Goal: Find contact information: Find contact information

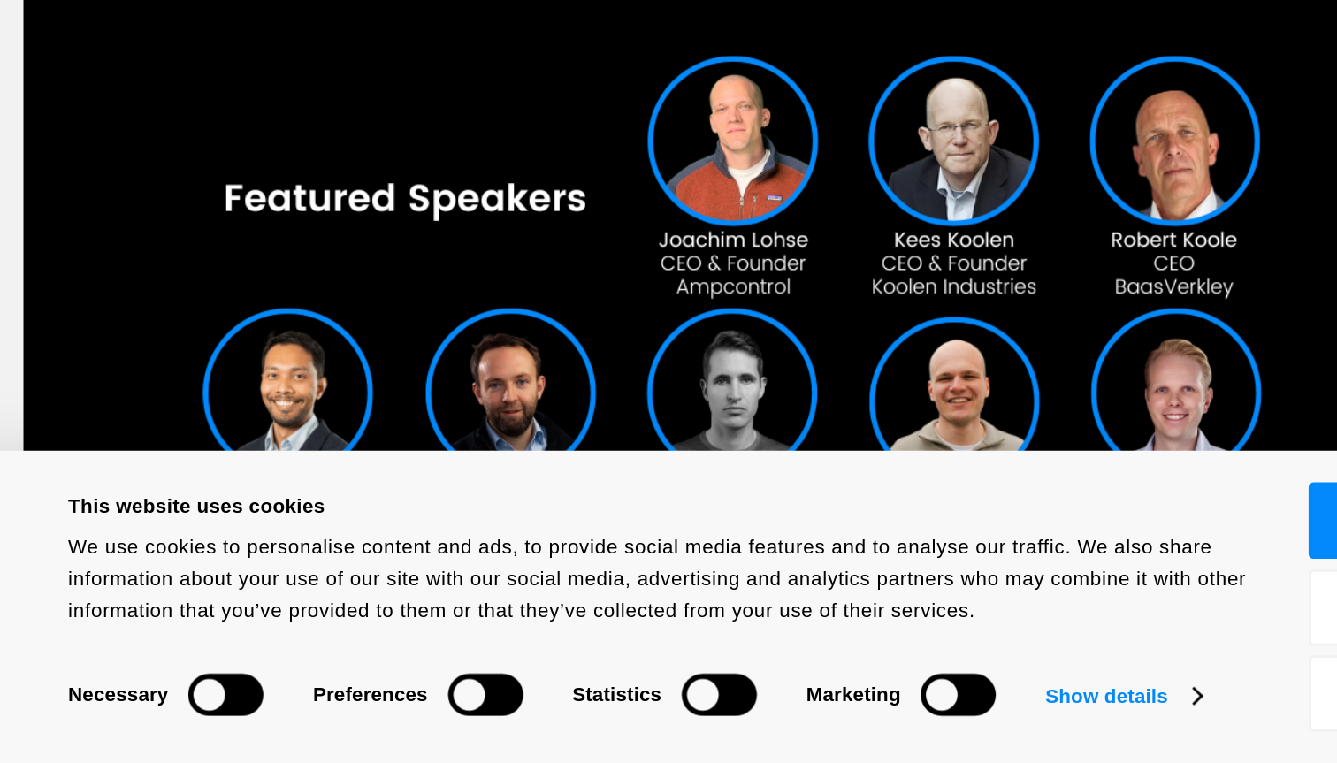
scroll to position [273, 0]
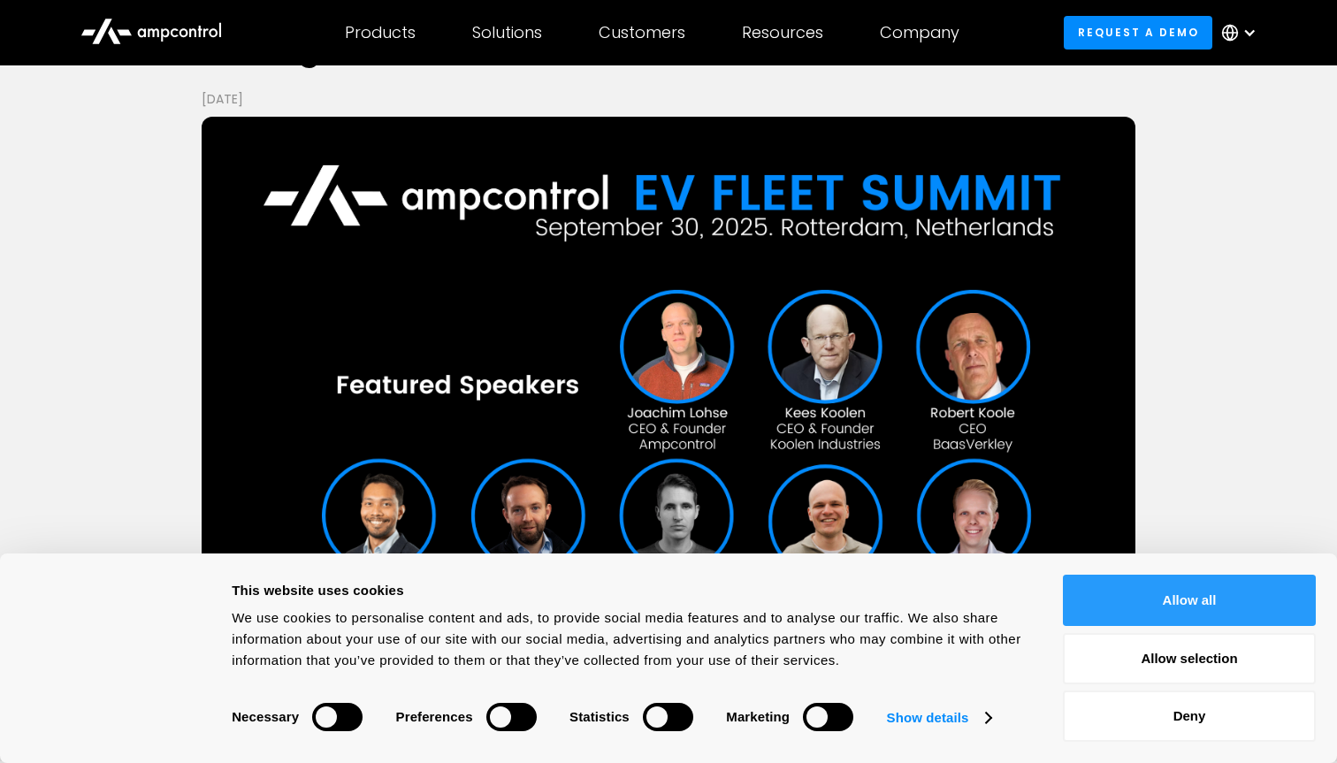
click at [1240, 606] on button "Allow all" at bounding box center [1189, 600] width 253 height 51
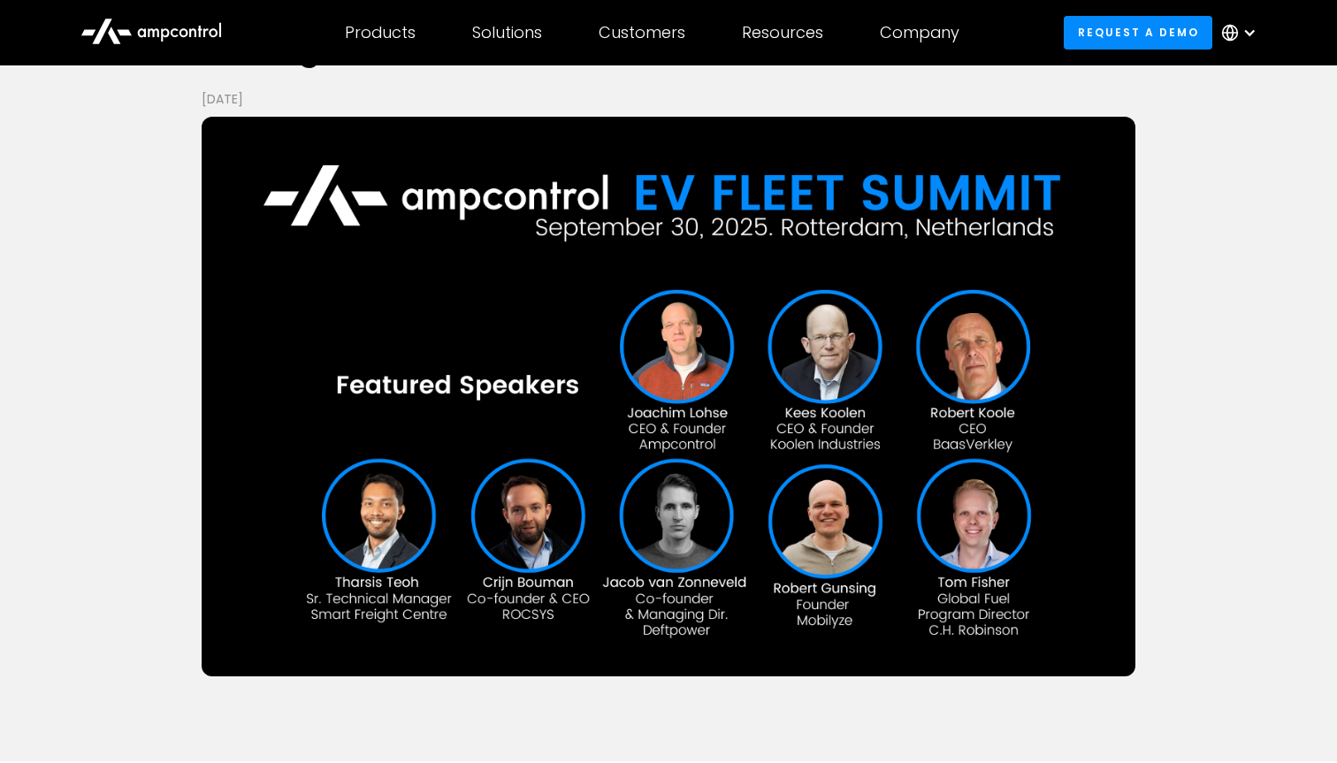
click at [147, 26] on icon at bounding box center [150, 30] width 141 height 42
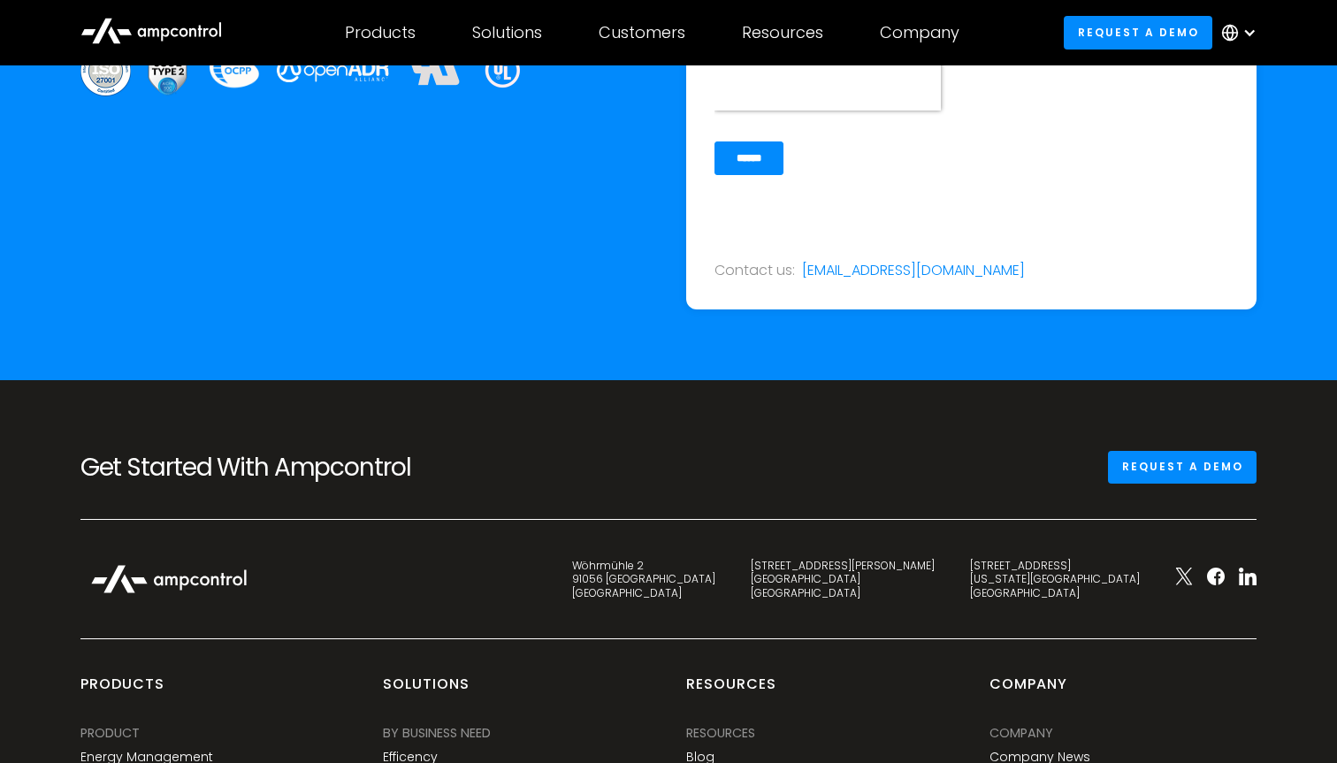
scroll to position [6605, 0]
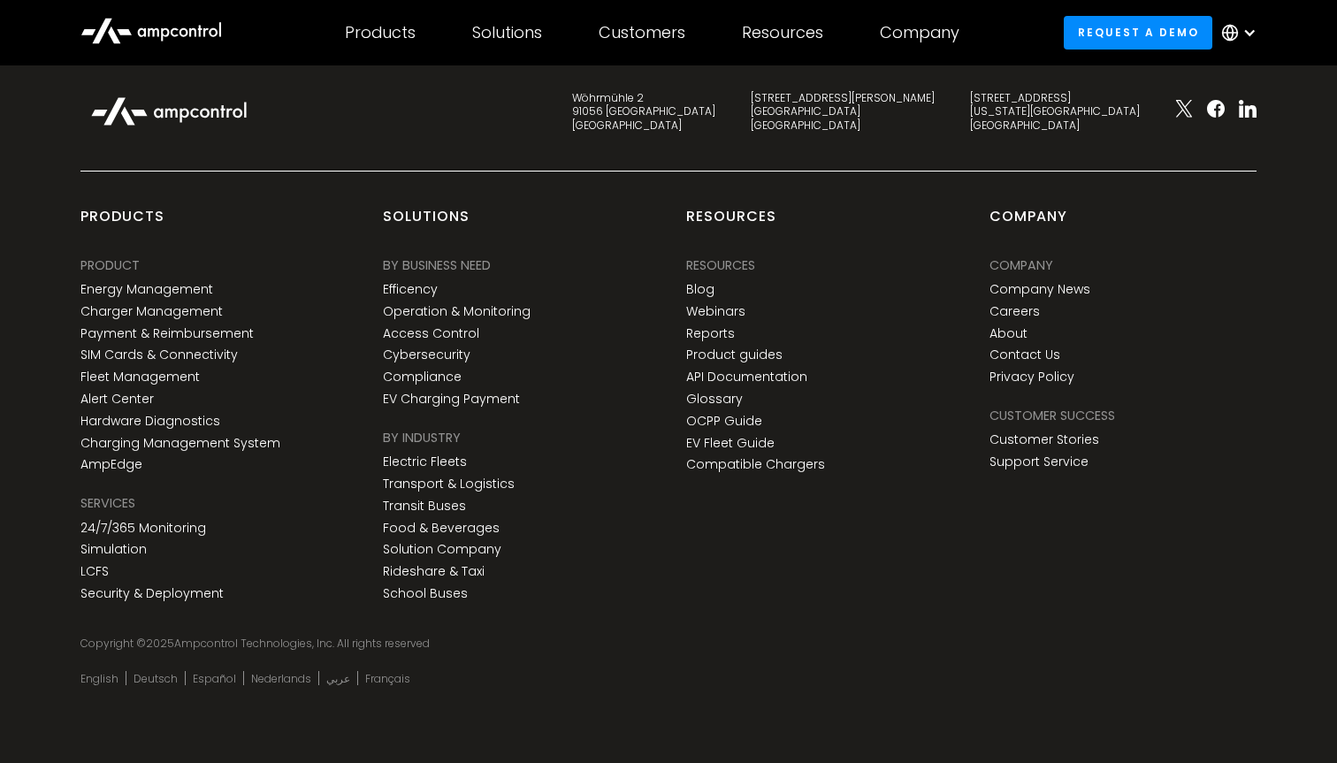
click at [1057, 278] on div "Company Company Company News Careers About Contact Us Privacy Policy" at bounding box center [1039, 323] width 101 height 136
click at [1062, 288] on link "Company News" at bounding box center [1039, 289] width 101 height 15
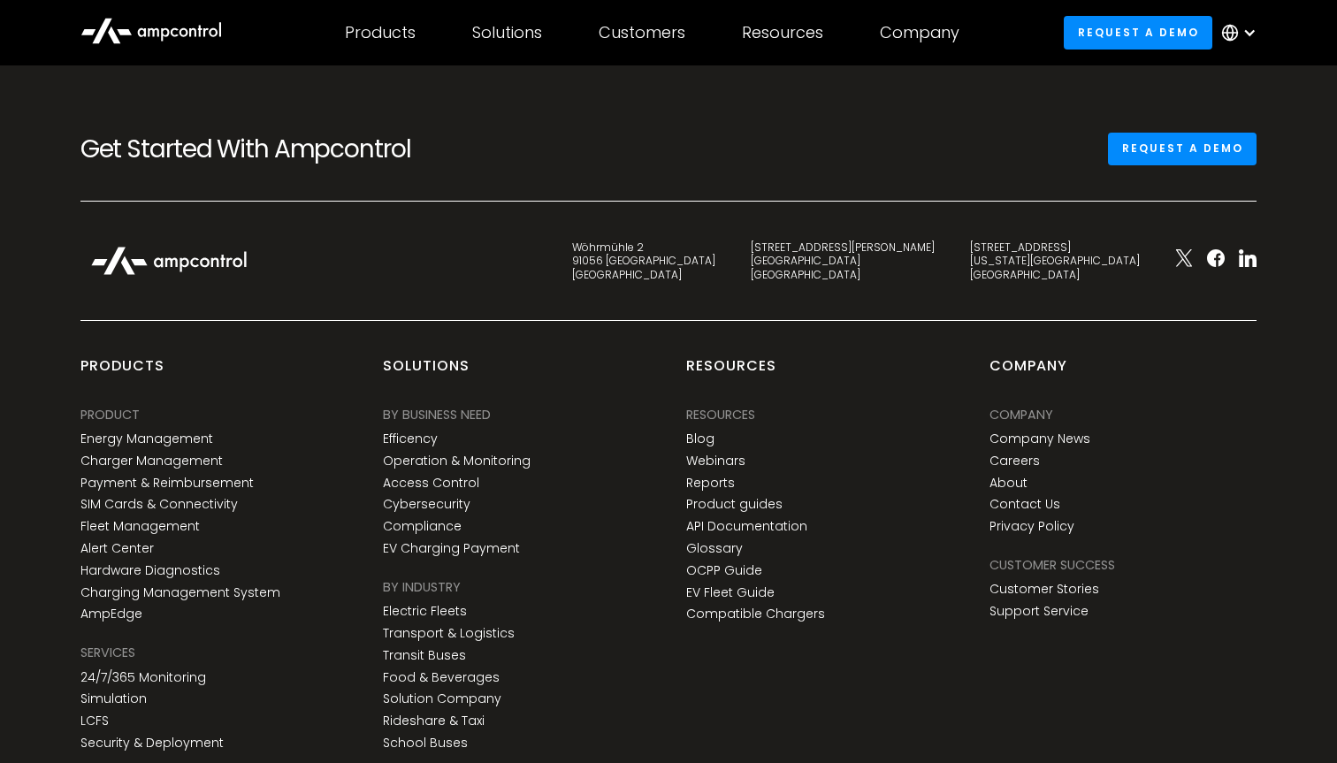
scroll to position [6448, 0]
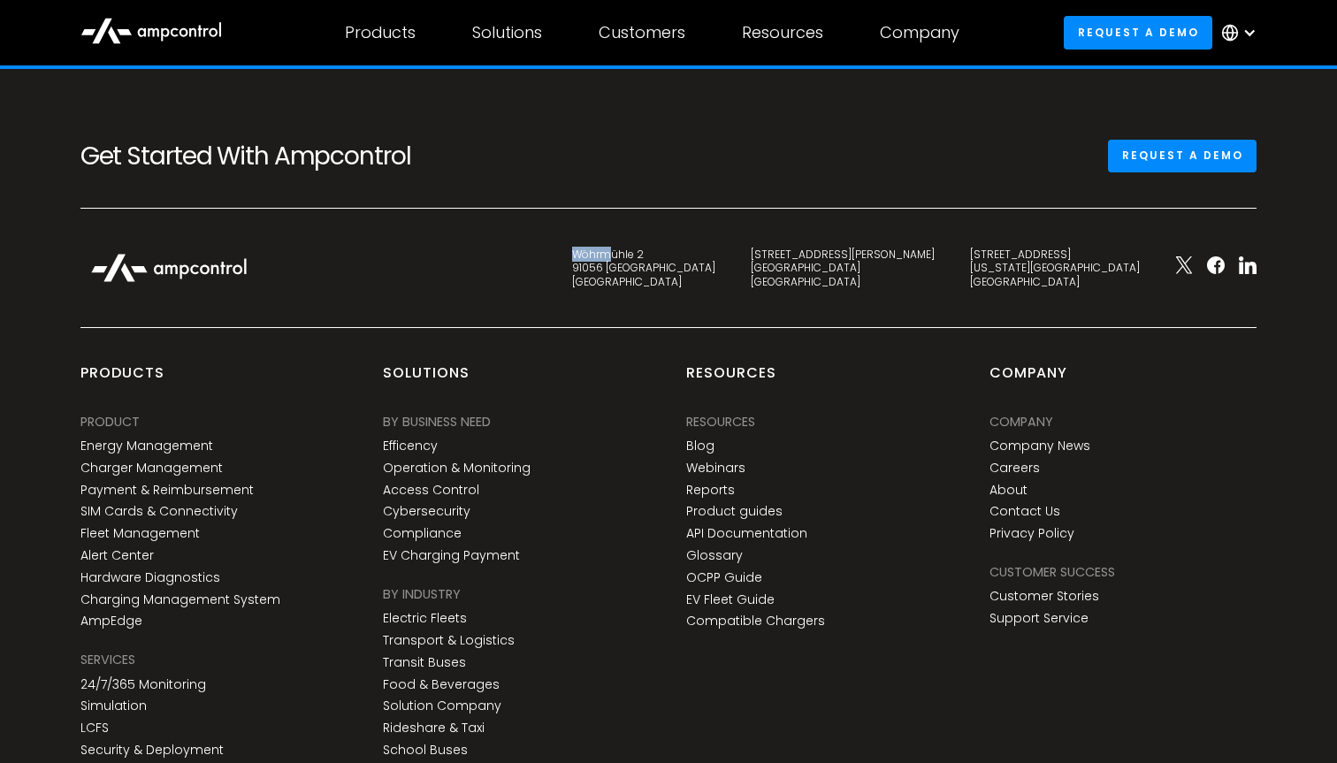
drag, startPoint x: 783, startPoint y: 250, endPoint x: 827, endPoint y: 255, distance: 44.4
click at [733, 255] on div "Wöhrmühle 2 91056 Erlangen Germany" at bounding box center [643, 269] width 179 height 42
click at [906, 251] on div "C. de Eloy Gonzalo 27 28010 Madrid Spain" at bounding box center [843, 269] width 184 height 42
drag, startPoint x: 904, startPoint y: 251, endPoint x: 951, endPoint y: 294, distance: 64.5
click at [951, 294] on div "Wöhrmühle 2 91056 Erlangen Germany C. de Eloy Gonzalo 27 28010 Madrid Spain 345…" at bounding box center [669, 285] width 1212 height 83
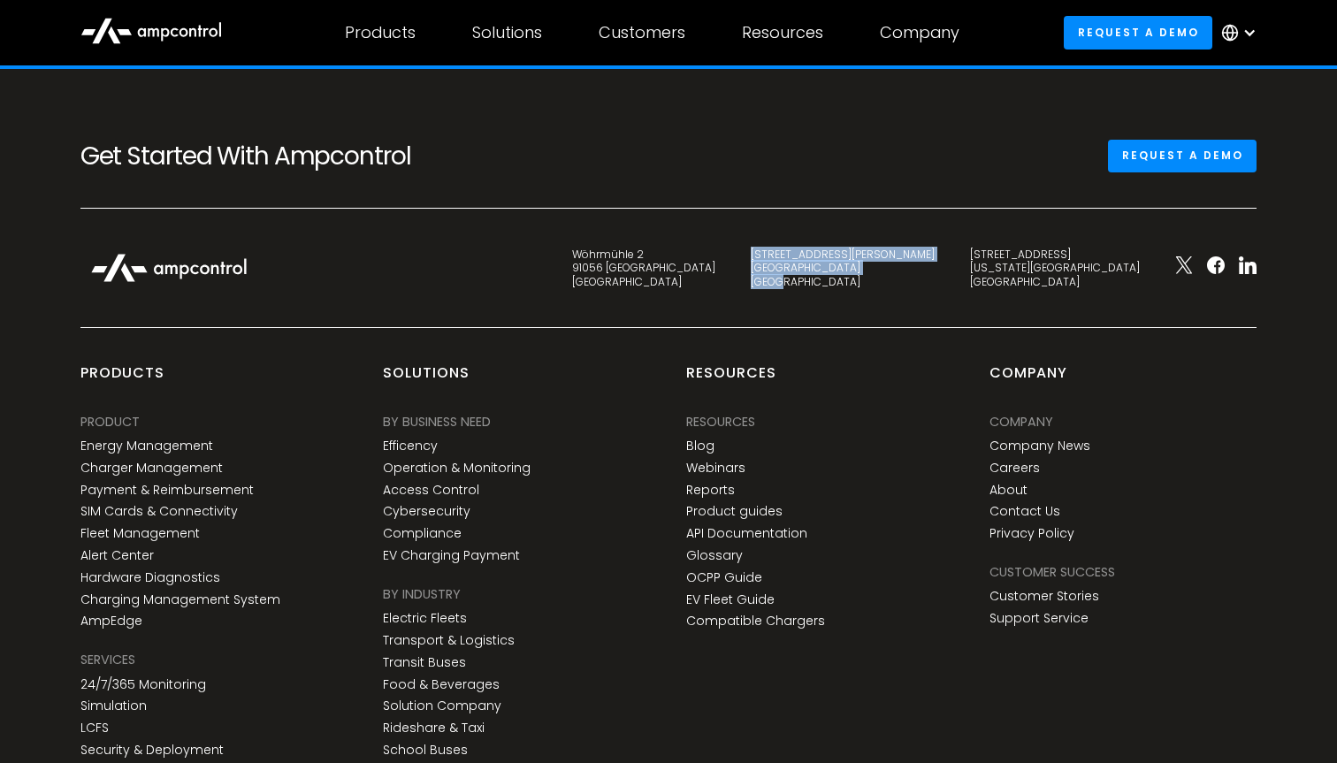
copy div "C. de Eloy Gonzalo 27 28010 Madrid Spain"
